Goal: Information Seeking & Learning: Find specific fact

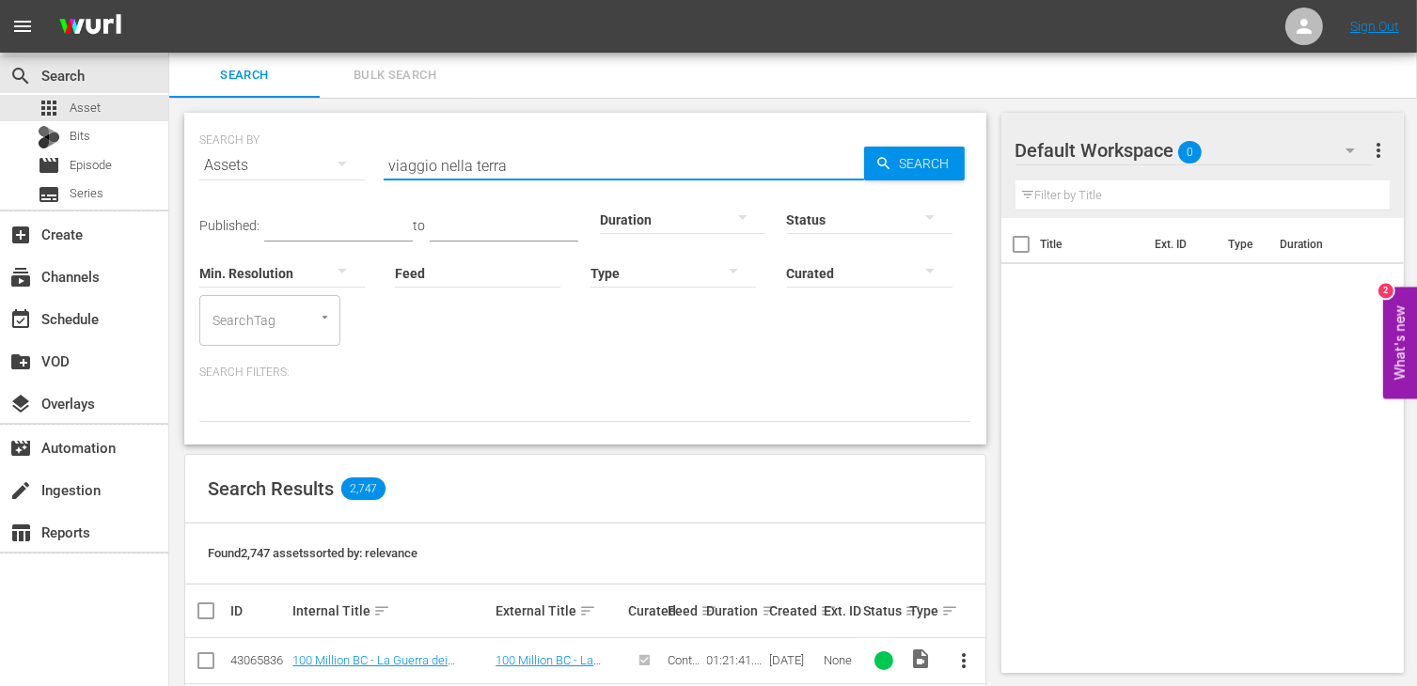
type input "viaggio nella terra"
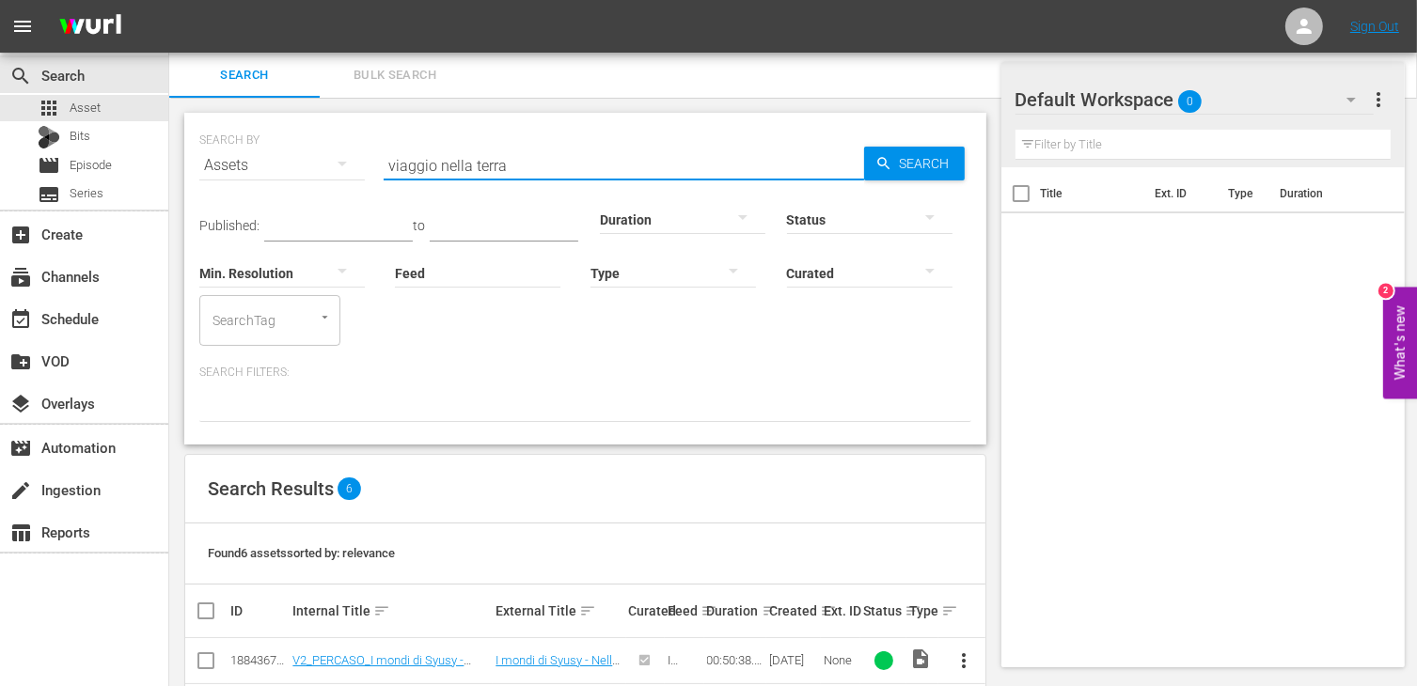
scroll to position [260, 0]
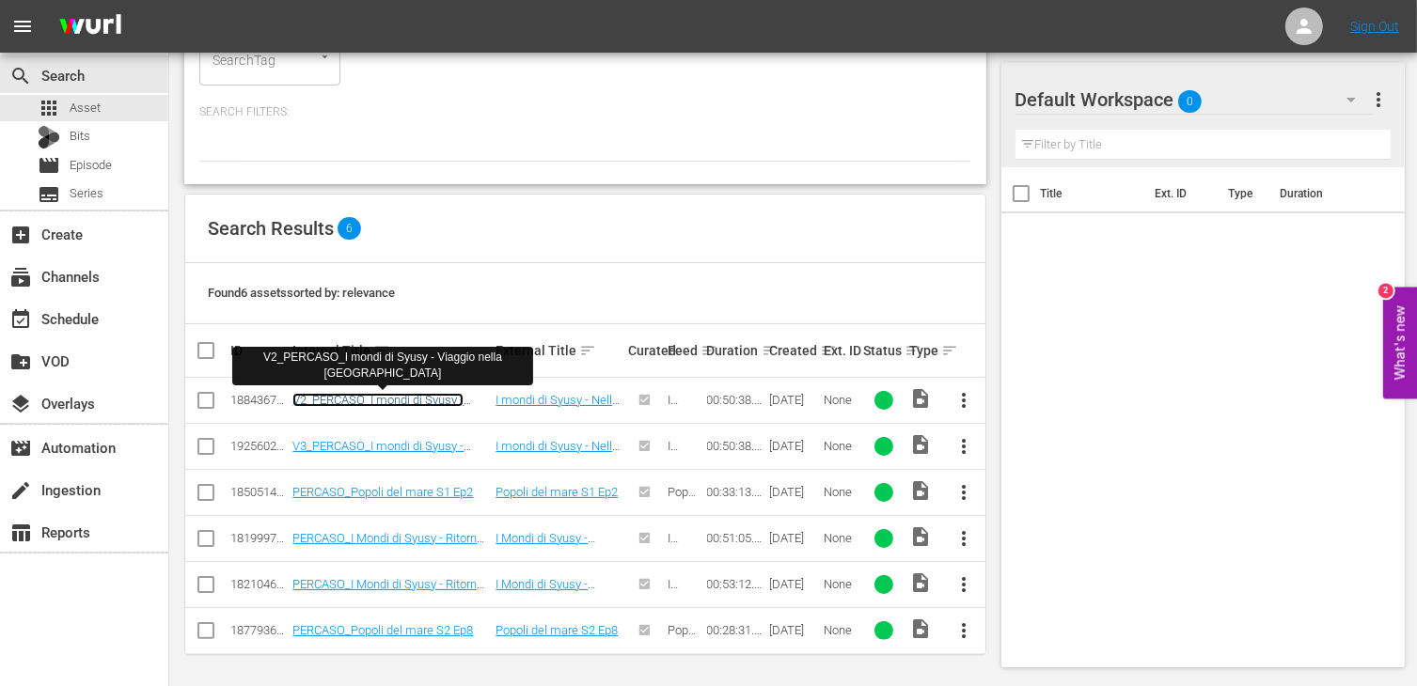
click at [409, 397] on link "V2_PERCASO_I mondi di Syusy - Viaggio nella [GEOGRAPHIC_DATA]" at bounding box center [384, 407] width 184 height 28
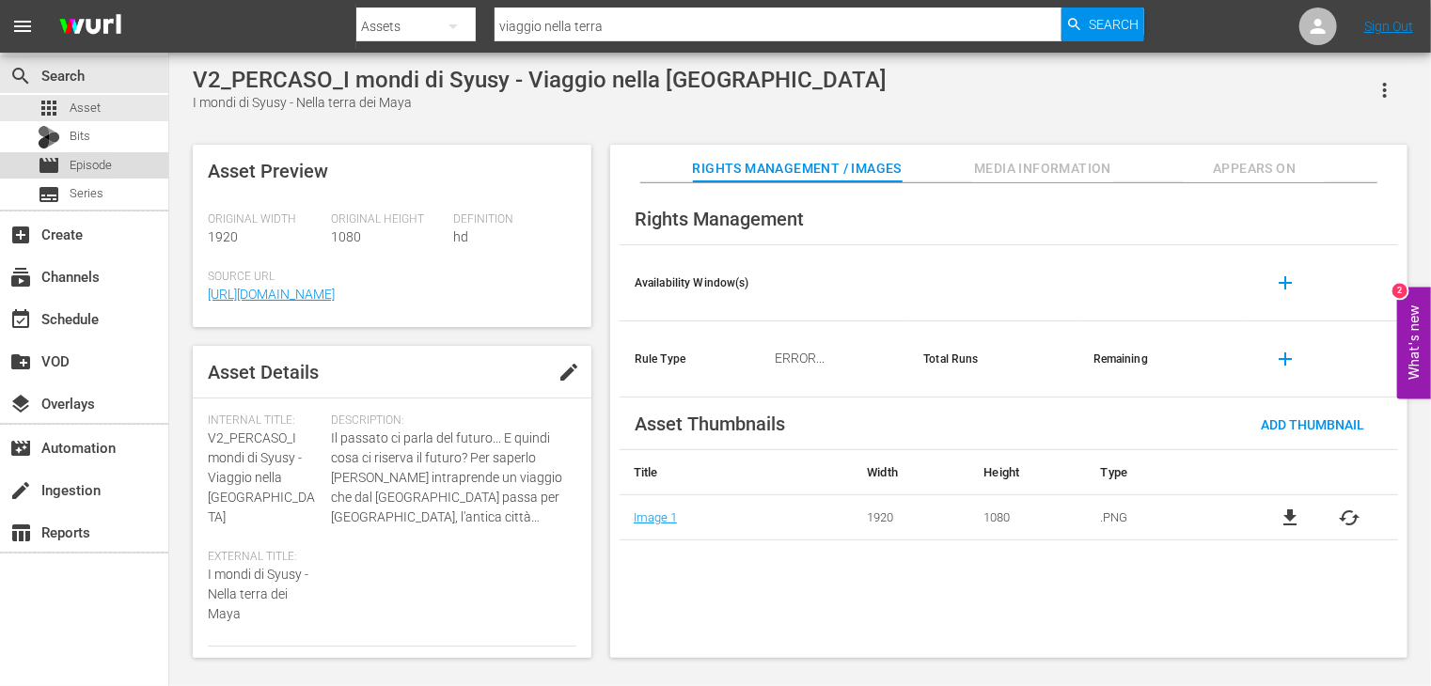
click at [98, 173] on span "Episode" at bounding box center [91, 165] width 42 height 19
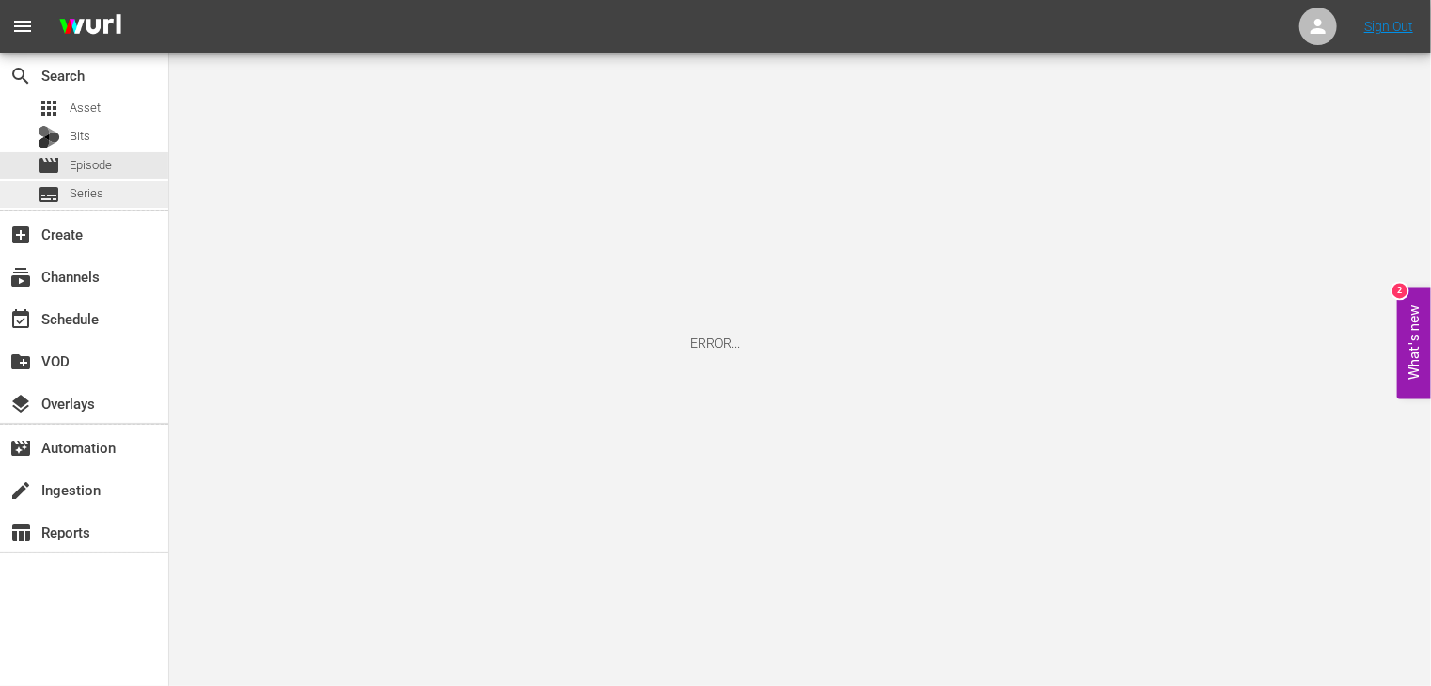
click at [90, 181] on div "subtitles Series" at bounding box center [71, 194] width 66 height 26
click at [90, 160] on span "Episode" at bounding box center [91, 165] width 42 height 19
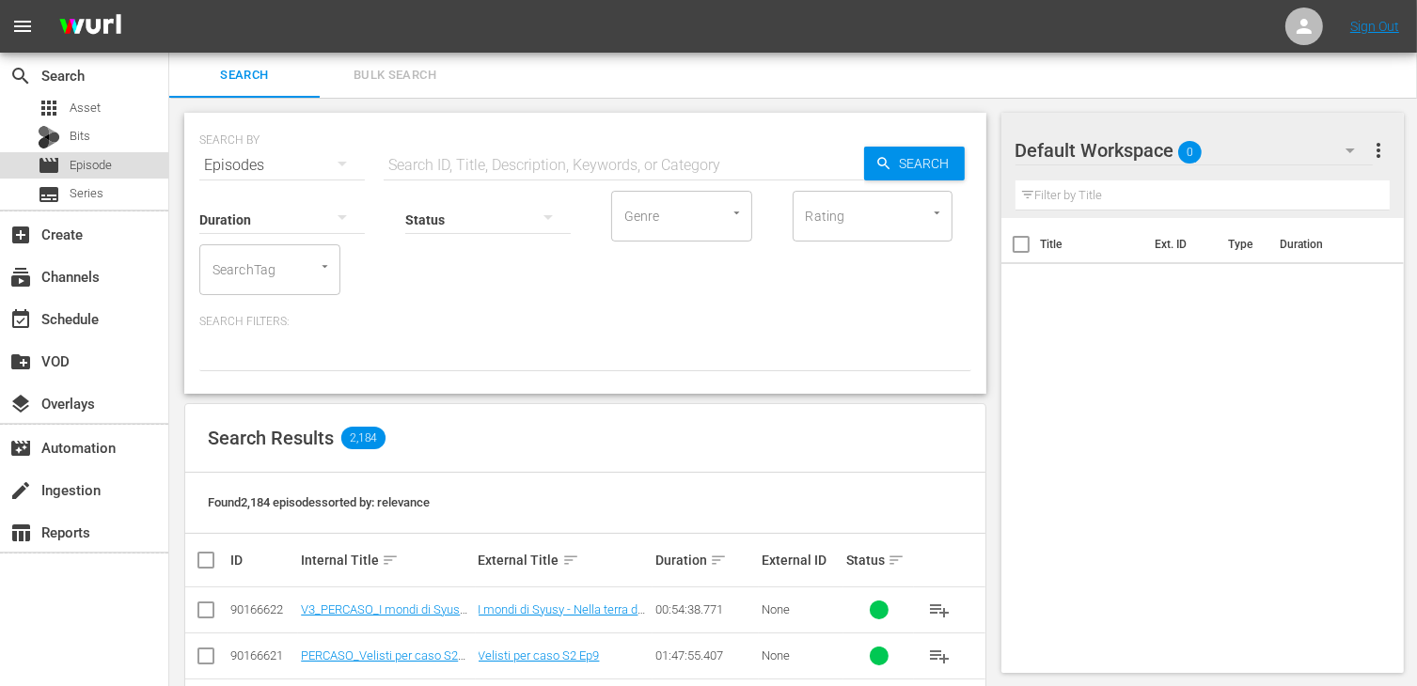
click at [100, 162] on span "Episode" at bounding box center [91, 165] width 42 height 19
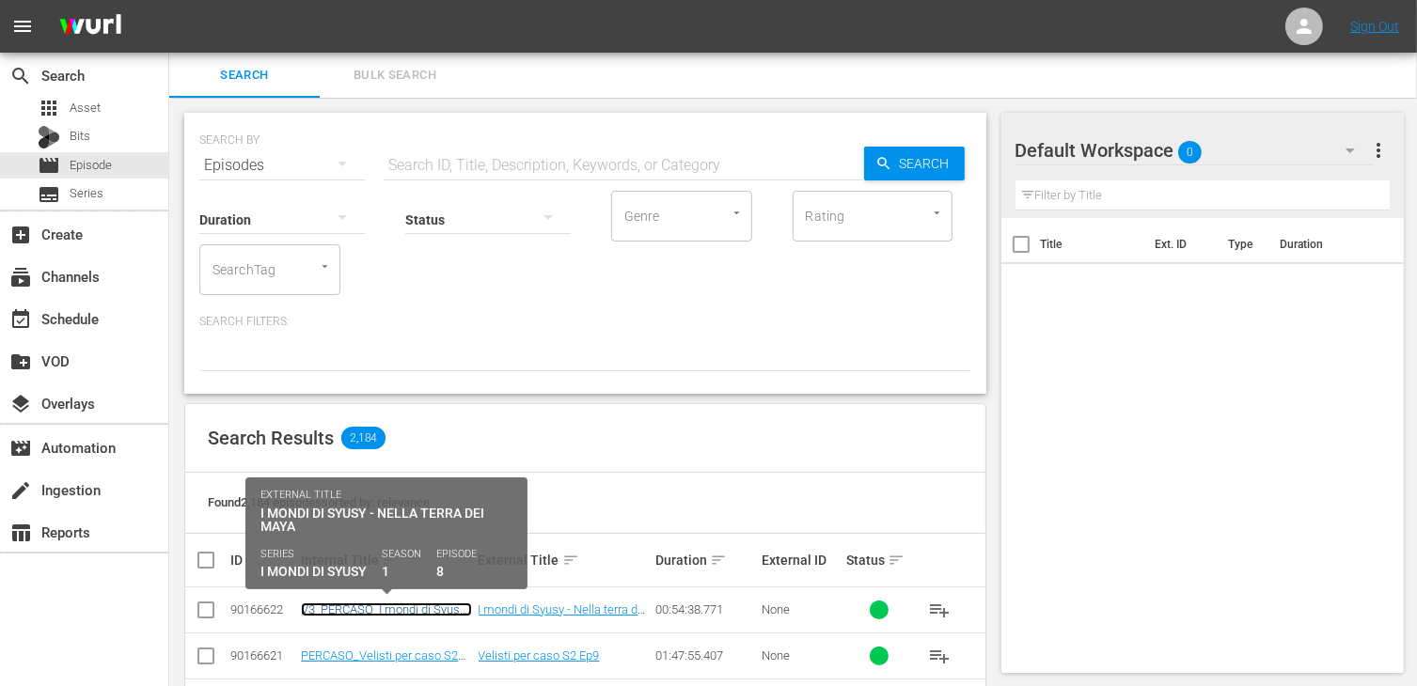
click at [359, 605] on link "V3_PERCASO_I mondi di Syusy - Viaggio nella [GEOGRAPHIC_DATA]" at bounding box center [386, 624] width 171 height 42
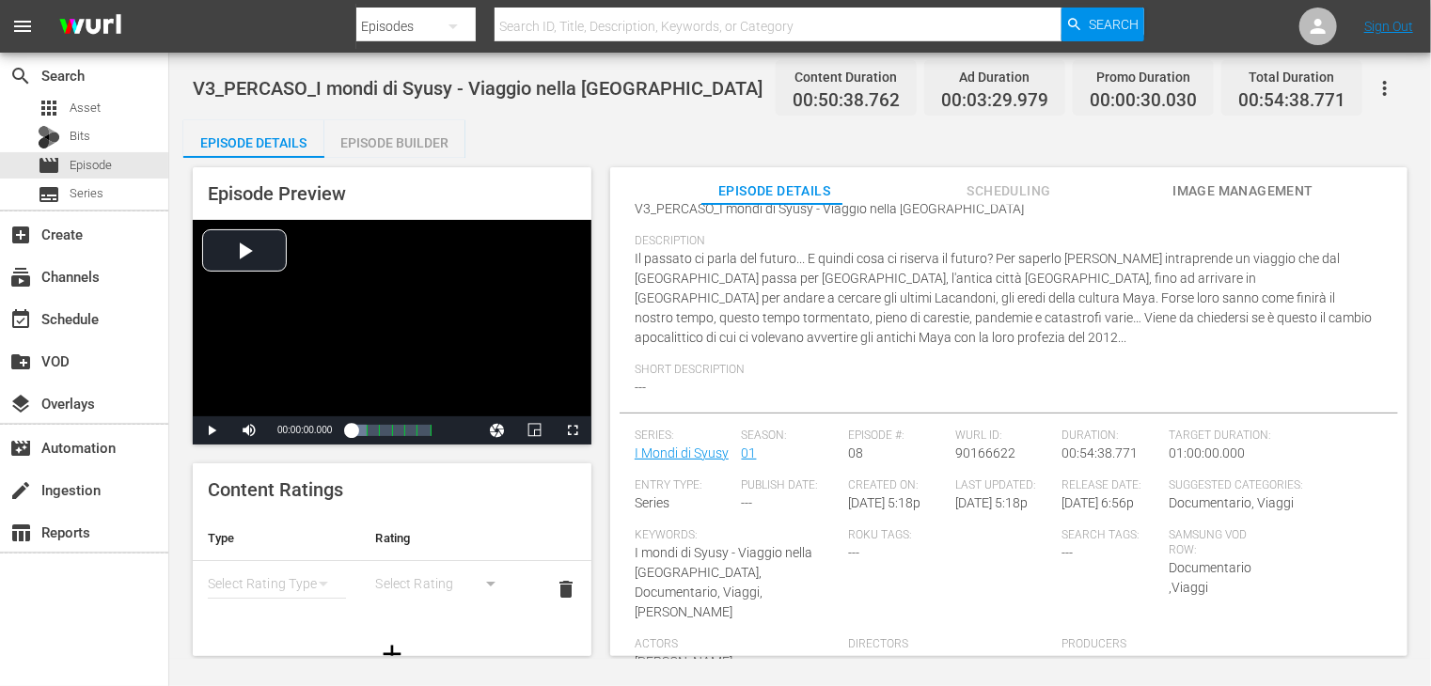
scroll to position [63, 0]
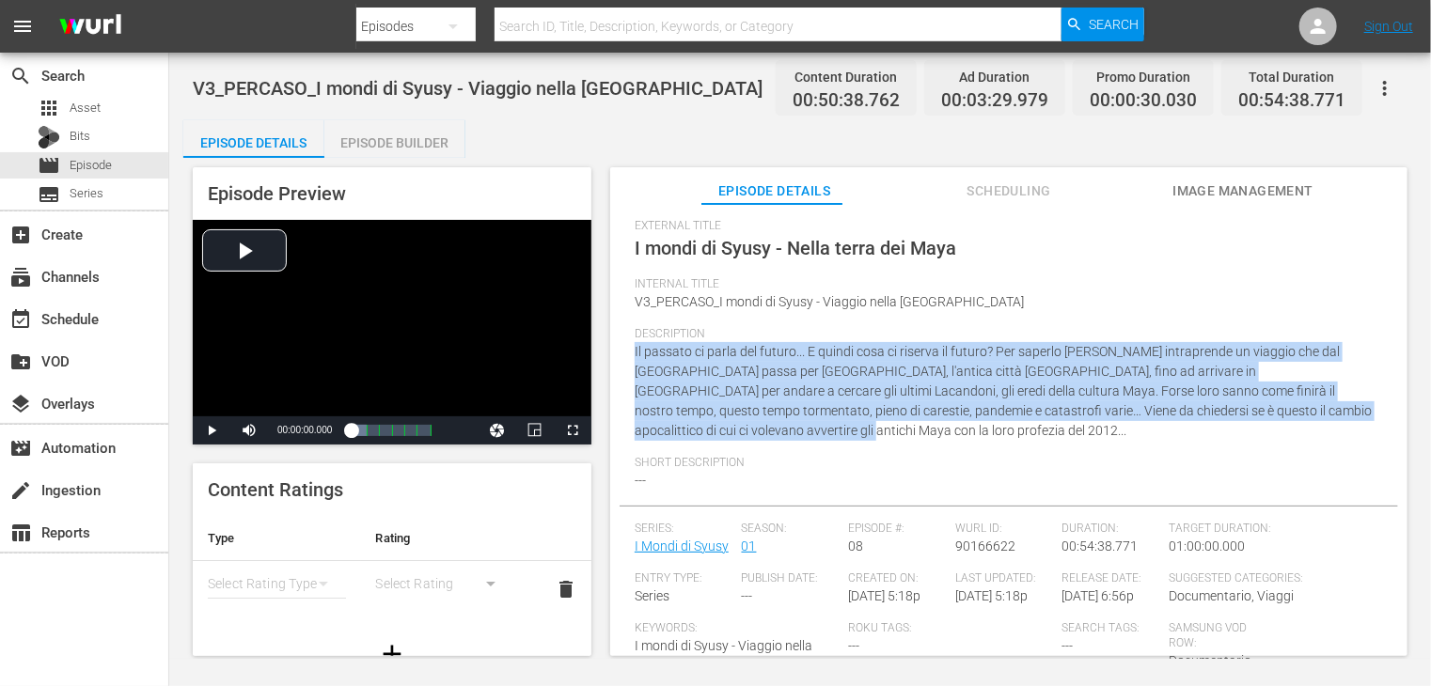
drag, startPoint x: 750, startPoint y: 430, endPoint x: 626, endPoint y: 349, distance: 148.2
click at [626, 349] on div "Episode Details edit External Title I mondi di Syusy - Nella terra dei Maya Int…" at bounding box center [1009, 482] width 779 height 665
copy span "Il passato ci parla del futuro... E quindi cosa ci riserva il futuro? Per saper…"
